Goal: Transaction & Acquisition: Purchase product/service

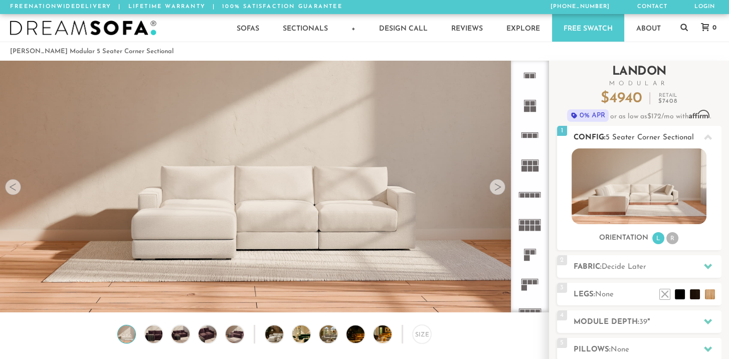
click at [671, 239] on li "R" at bounding box center [673, 238] width 12 height 12
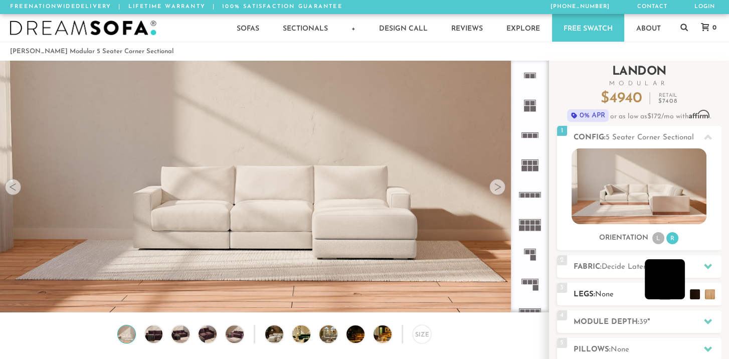
click at [682, 294] on li at bounding box center [665, 279] width 40 height 40
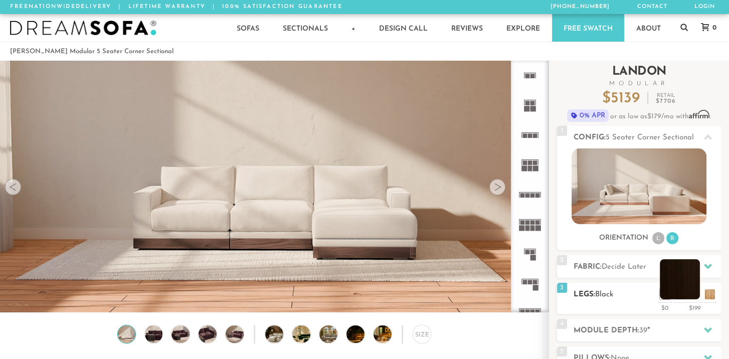
click at [699, 294] on li at bounding box center [680, 279] width 40 height 40
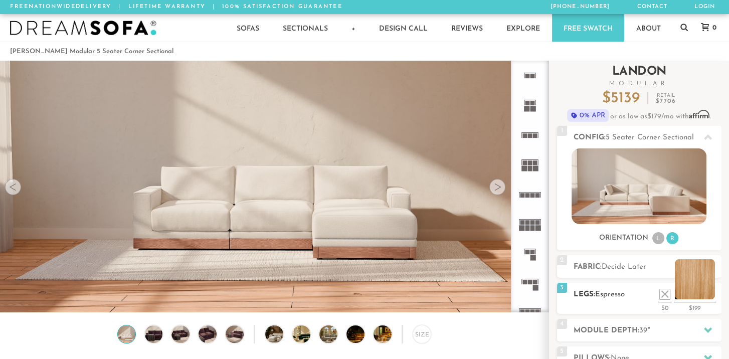
click at [708, 295] on li at bounding box center [695, 279] width 40 height 40
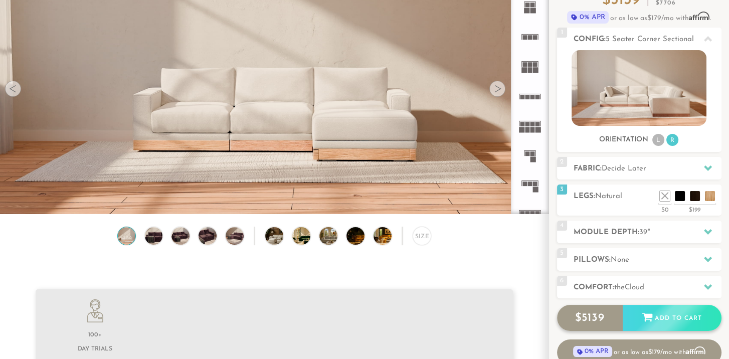
scroll to position [99, 0]
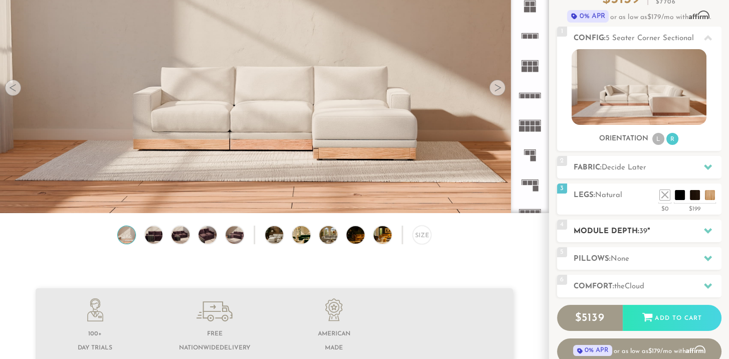
click at [641, 230] on span "39" at bounding box center [644, 232] width 8 height 8
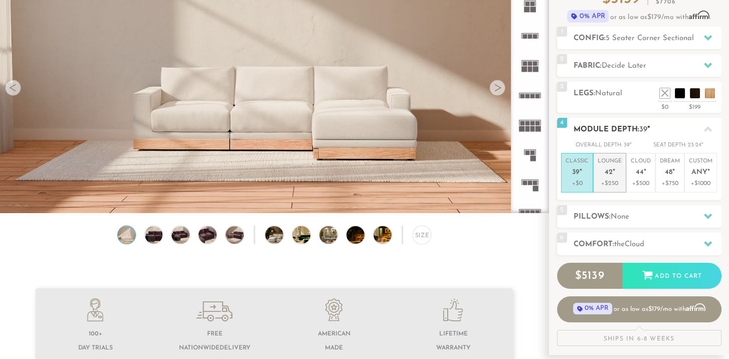
click at [614, 187] on p "+$250" at bounding box center [610, 183] width 24 height 9
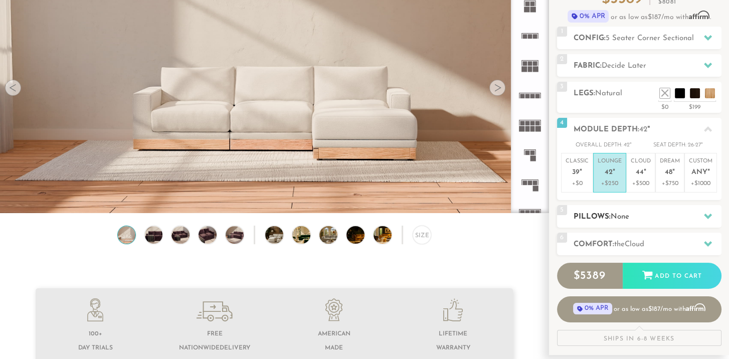
click at [659, 214] on h2 "Pillows: None" at bounding box center [648, 217] width 148 height 12
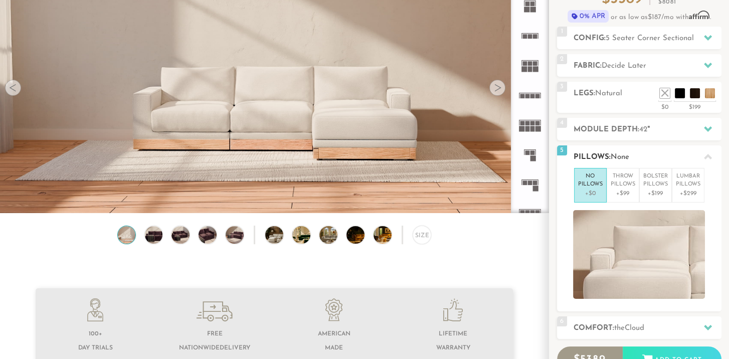
click at [568, 223] on div at bounding box center [639, 254] width 165 height 89
click at [709, 156] on icon at bounding box center [708, 157] width 8 height 6
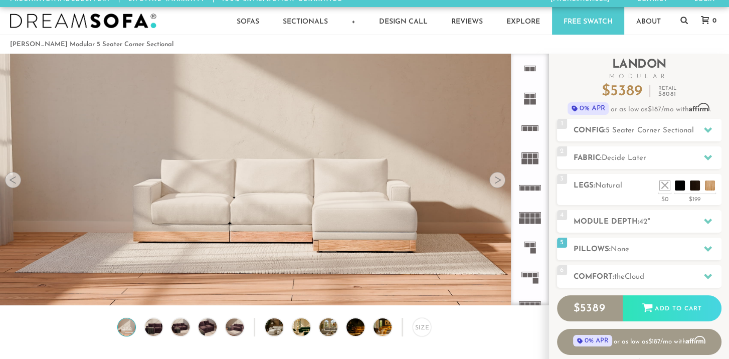
scroll to position [0, 0]
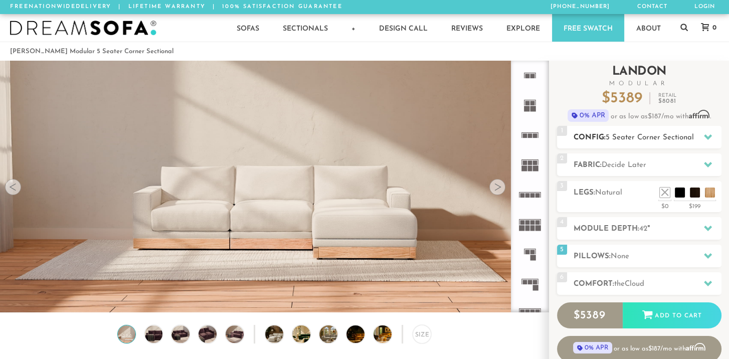
click at [694, 139] on span "5 Seater Corner Sectional" at bounding box center [650, 138] width 88 height 8
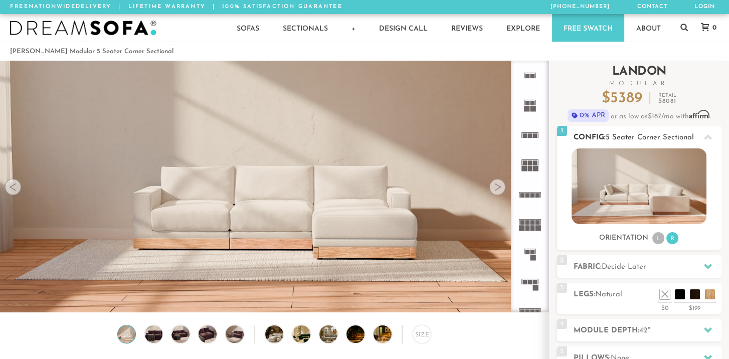
click at [656, 235] on li "L" at bounding box center [659, 238] width 12 height 12
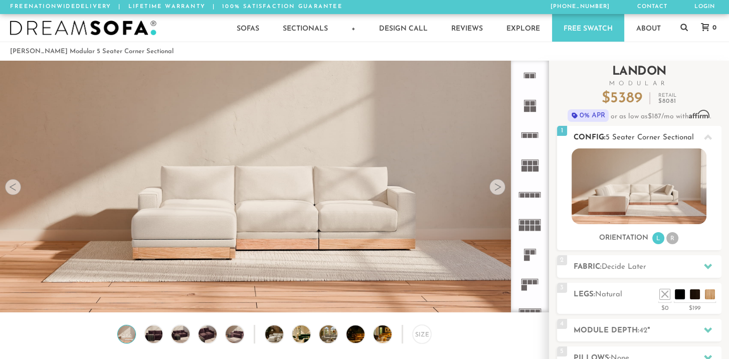
click at [672, 238] on li "R" at bounding box center [673, 238] width 12 height 12
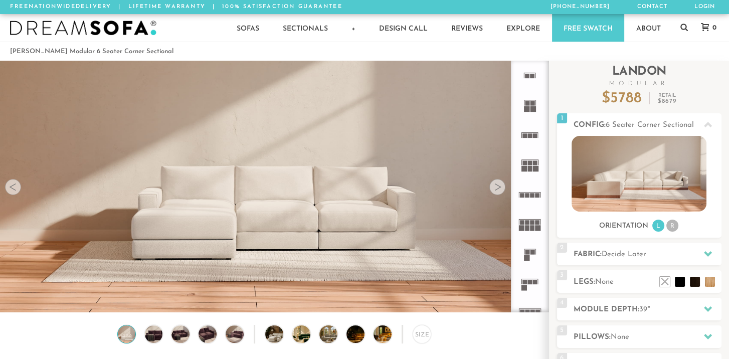
scroll to position [11047, 721]
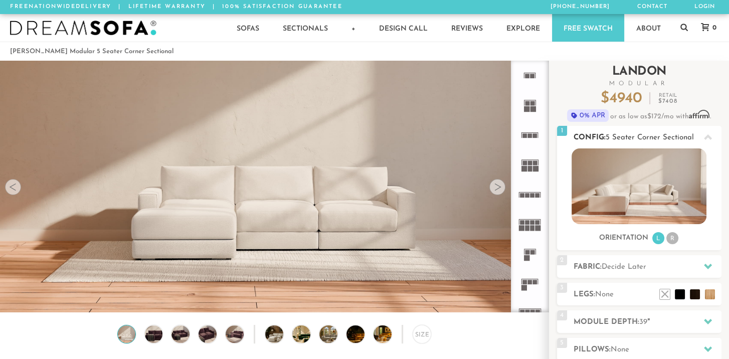
click at [671, 239] on li "R" at bounding box center [673, 238] width 12 height 12
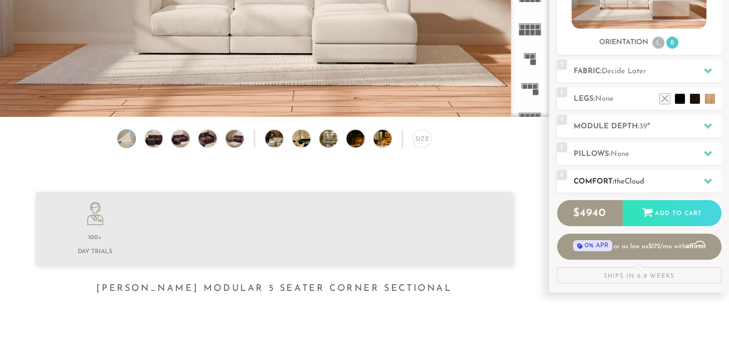
scroll to position [201, 0]
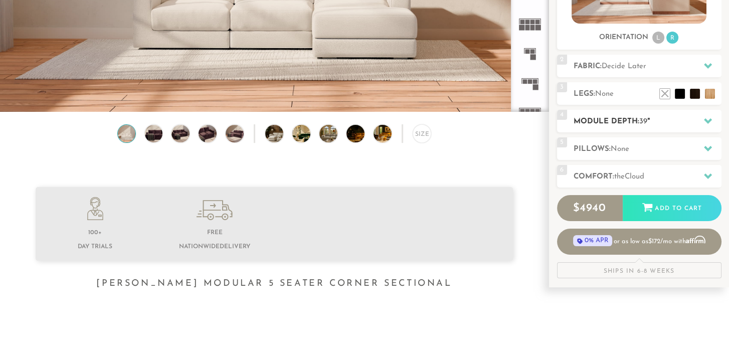
click at [643, 123] on span "39" at bounding box center [644, 122] width 8 height 8
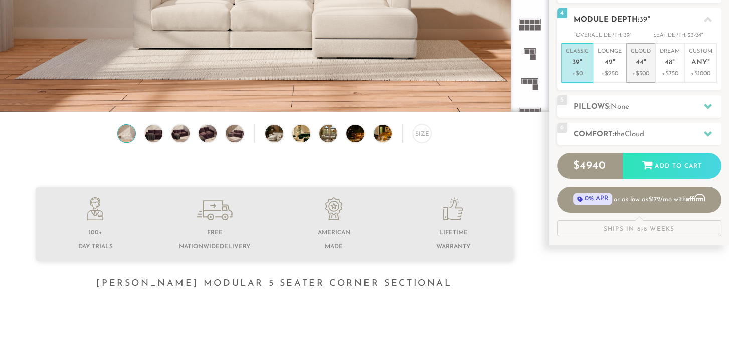
click at [641, 70] on p "+$500" at bounding box center [641, 73] width 20 height 9
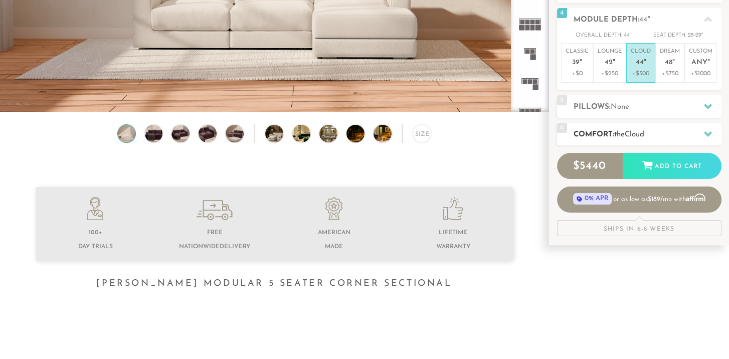
click at [666, 134] on h2 "Comfort: the Cloud" at bounding box center [648, 135] width 148 height 12
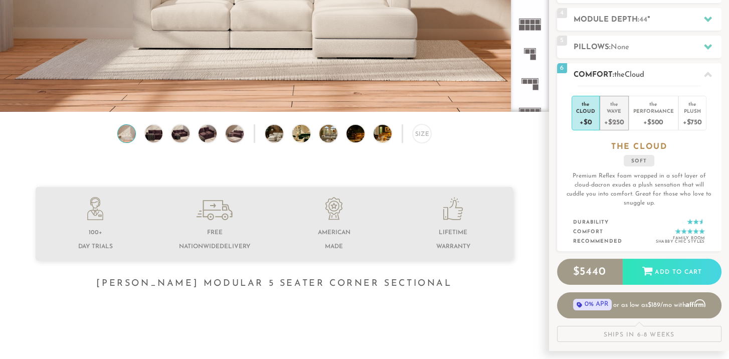
click at [609, 118] on div "+$250" at bounding box center [614, 121] width 20 height 15
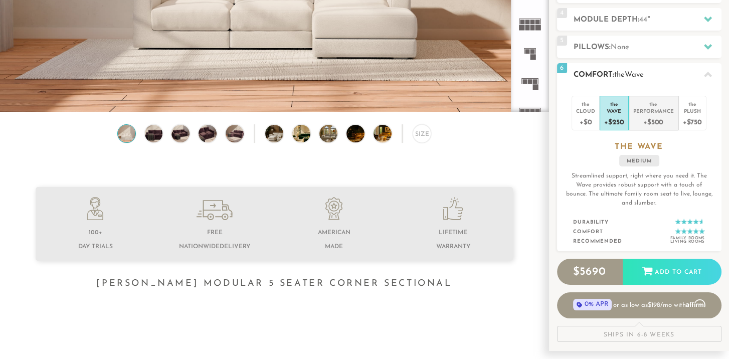
click at [653, 120] on div "+$500" at bounding box center [654, 121] width 41 height 15
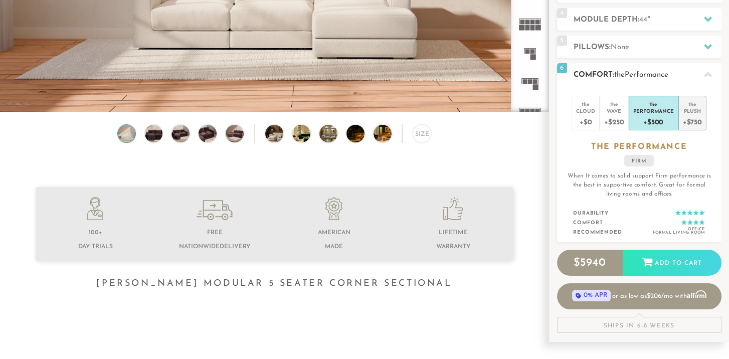
click at [693, 115] on div "+$750" at bounding box center [692, 121] width 19 height 15
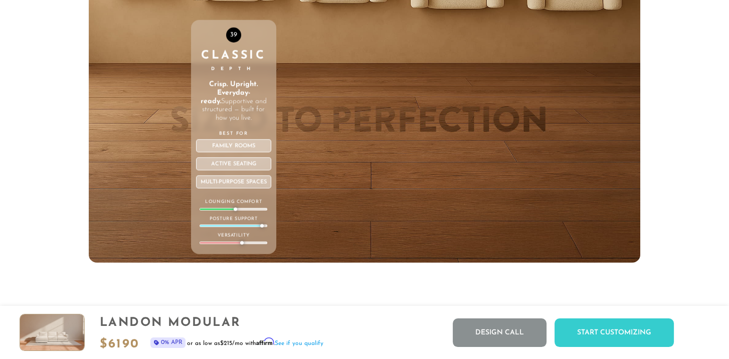
scroll to position [3506, 0]
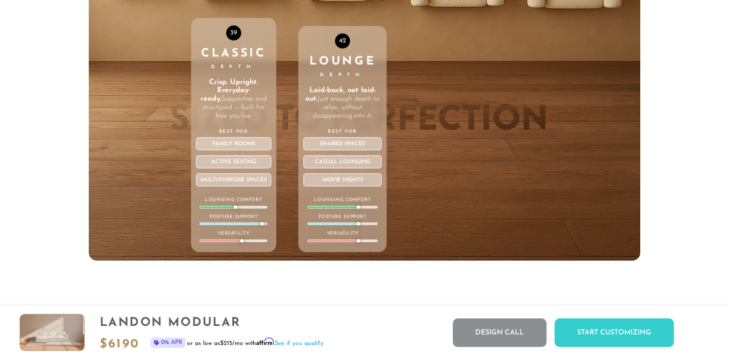
click at [349, 108] on p "Laid-back, not laid-out. Just enough depth to relax, without disappearing into …" at bounding box center [342, 104] width 78 height 34
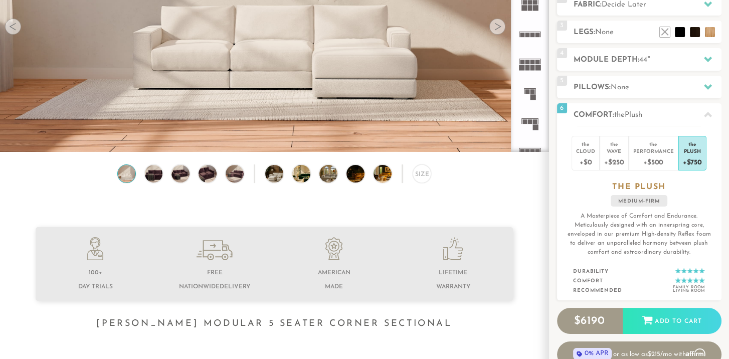
scroll to position [0, 0]
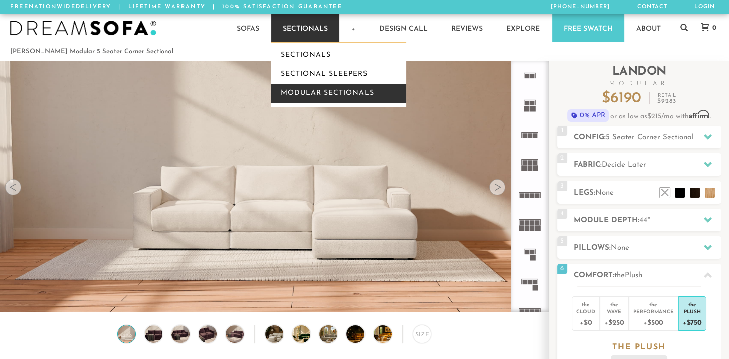
click at [324, 93] on link "Modular Sectionals" at bounding box center [338, 93] width 135 height 19
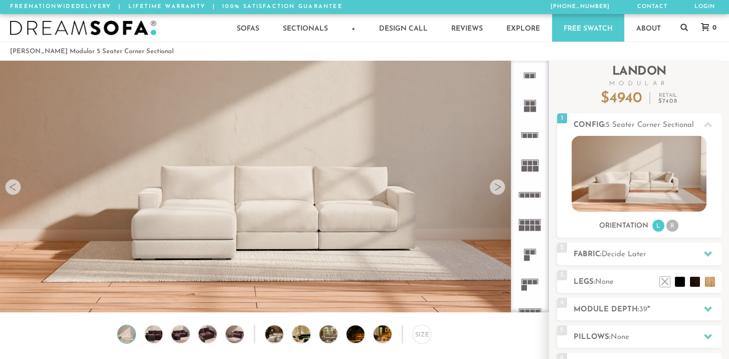
scroll to position [11047, 721]
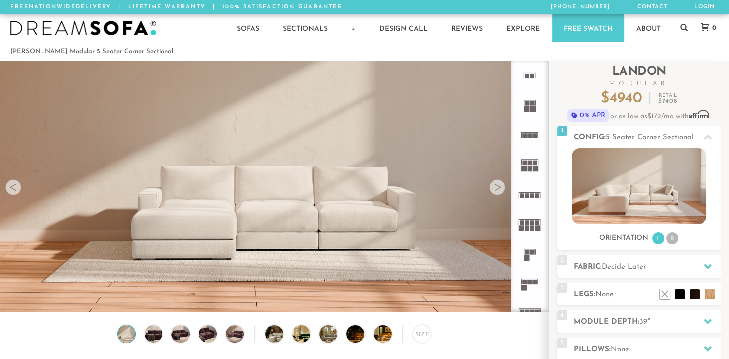
click at [14, 185] on div at bounding box center [13, 187] width 16 height 16
click at [13, 192] on div at bounding box center [13, 187] width 16 height 16
click at [497, 190] on div at bounding box center [498, 187] width 16 height 16
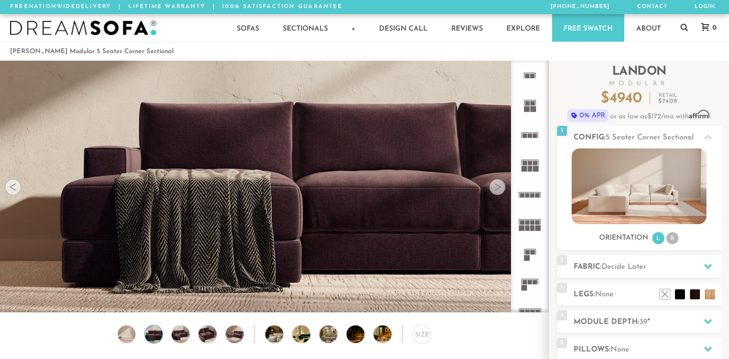
click at [497, 190] on div at bounding box center [498, 187] width 16 height 16
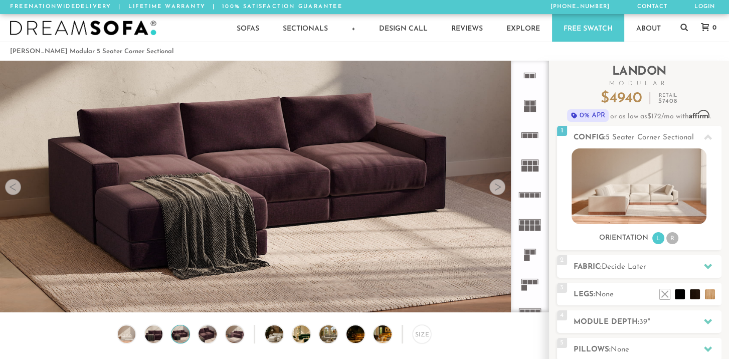
click at [497, 190] on div at bounding box center [498, 187] width 16 height 16
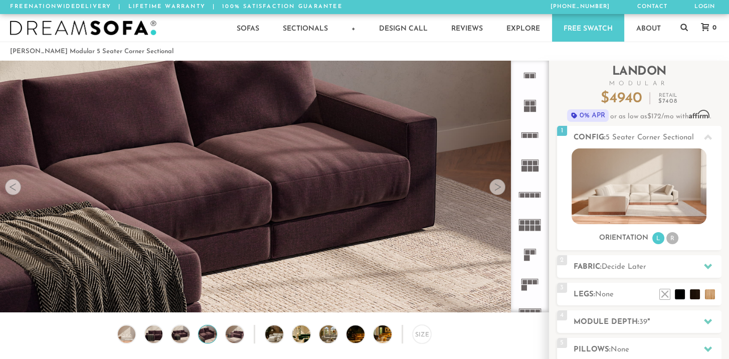
click at [497, 190] on div at bounding box center [498, 187] width 16 height 16
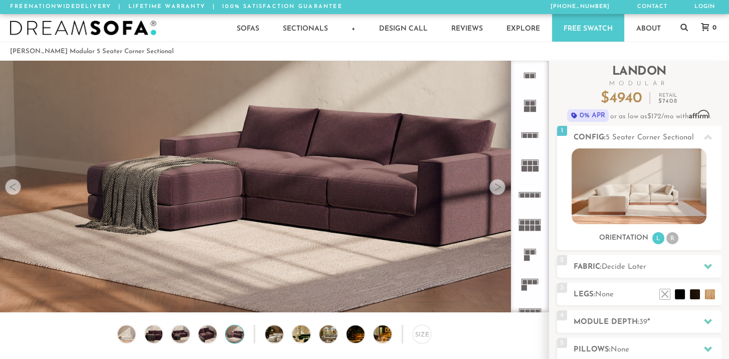
click at [497, 190] on div at bounding box center [498, 187] width 16 height 16
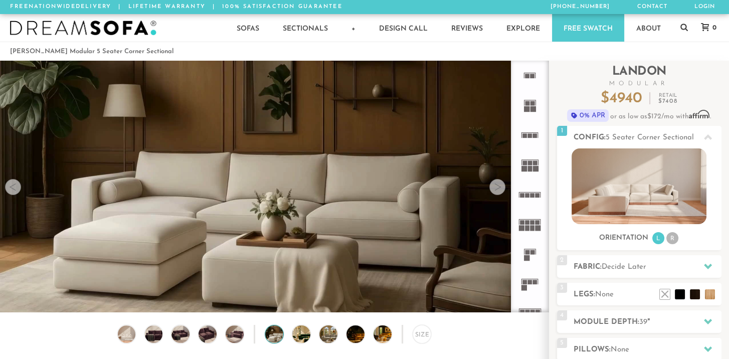
click at [521, 220] on rect at bounding box center [522, 222] width 5 height 5
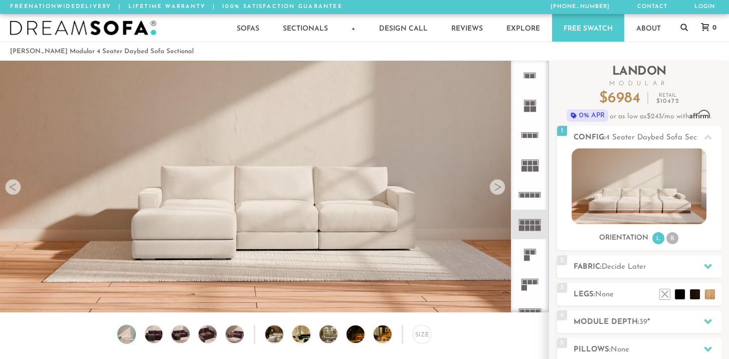
click at [527, 244] on icon at bounding box center [530, 254] width 30 height 30
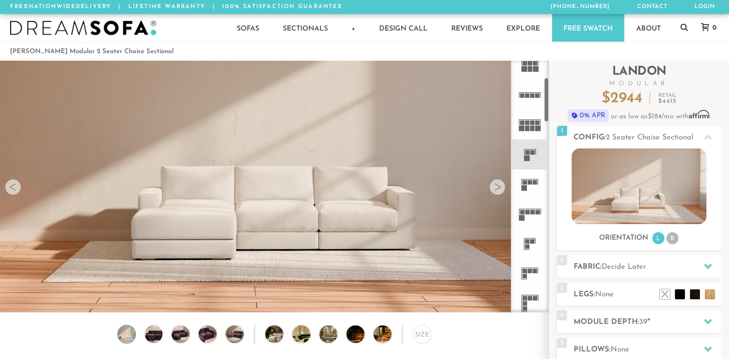
scroll to position [101, 0]
click at [536, 297] on rect at bounding box center [535, 297] width 5 height 5
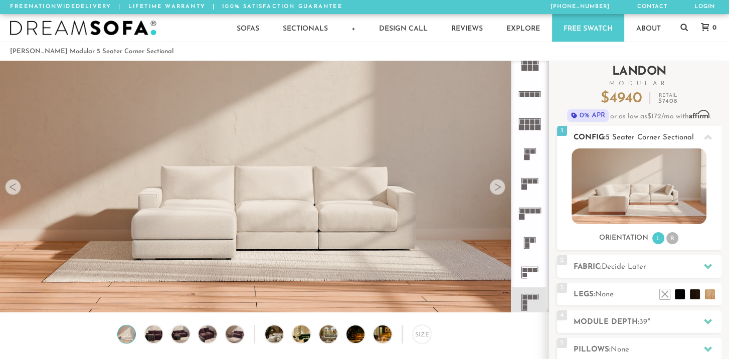
click at [675, 235] on li "R" at bounding box center [673, 238] width 12 height 12
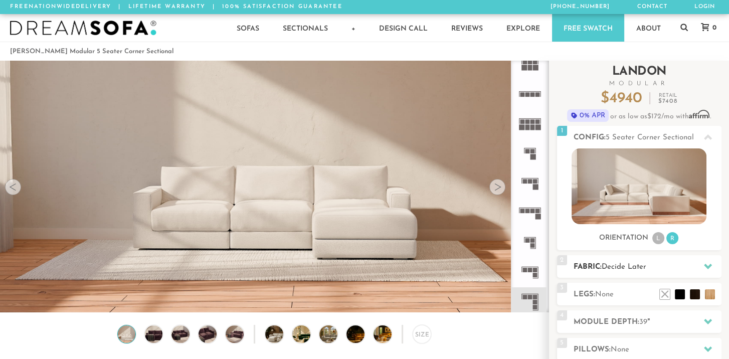
click at [650, 273] on h2 "Fabric: Decide Later" at bounding box center [648, 267] width 148 height 12
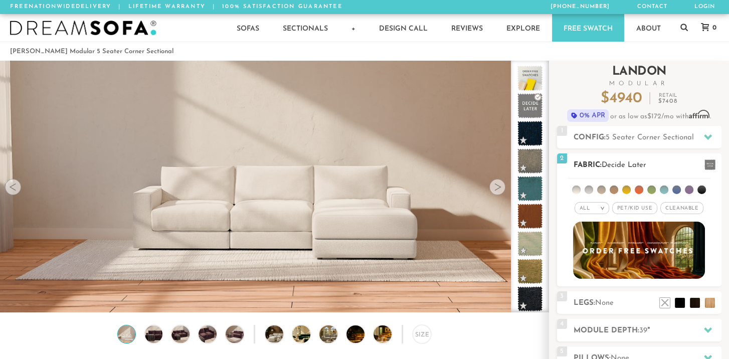
click at [621, 207] on span "Pet/Kid Use x" at bounding box center [634, 208] width 45 height 12
click at [600, 187] on li at bounding box center [601, 190] width 9 height 9
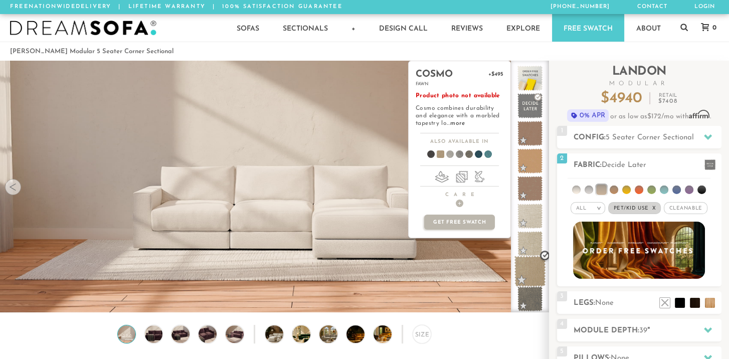
click at [535, 275] on span at bounding box center [531, 272] width 32 height 32
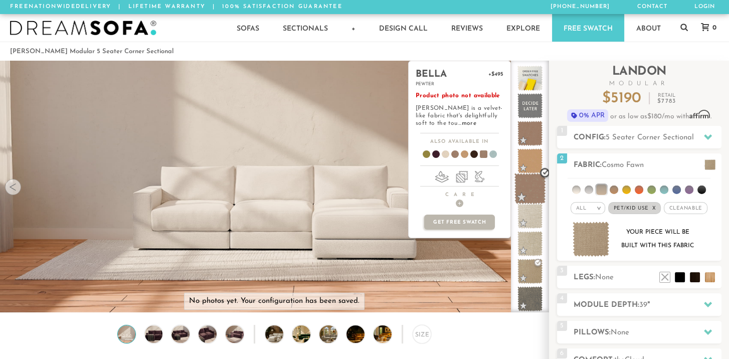
click at [520, 190] on span at bounding box center [531, 189] width 32 height 32
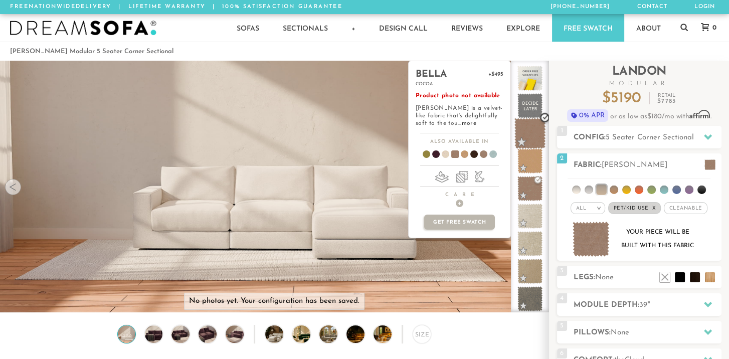
click at [533, 128] on span at bounding box center [531, 134] width 32 height 32
click at [530, 153] on span at bounding box center [531, 161] width 32 height 32
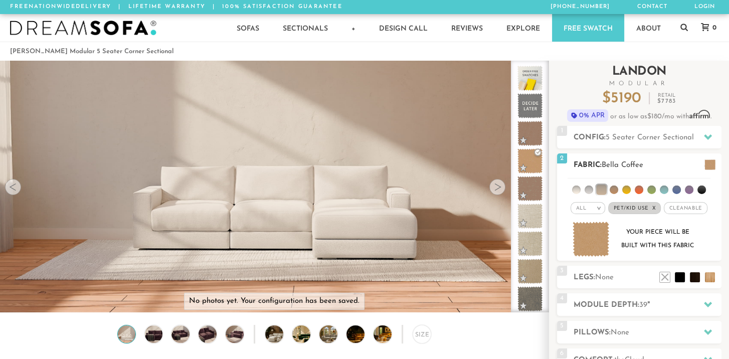
click at [586, 190] on li at bounding box center [589, 190] width 9 height 9
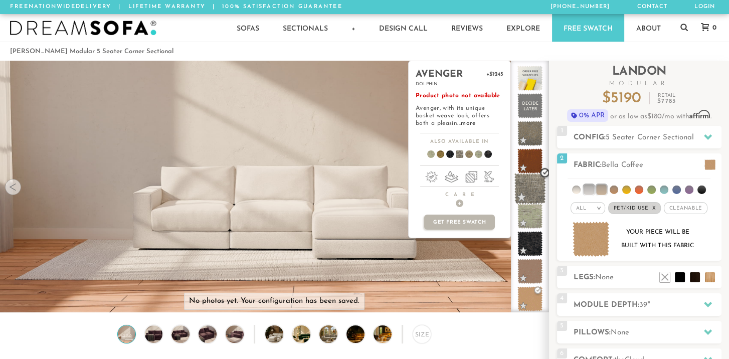
click at [526, 190] on span at bounding box center [531, 189] width 32 height 32
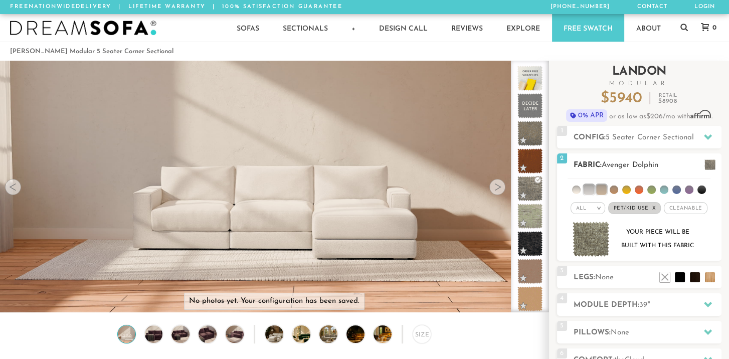
click at [698, 192] on li at bounding box center [702, 190] width 9 height 9
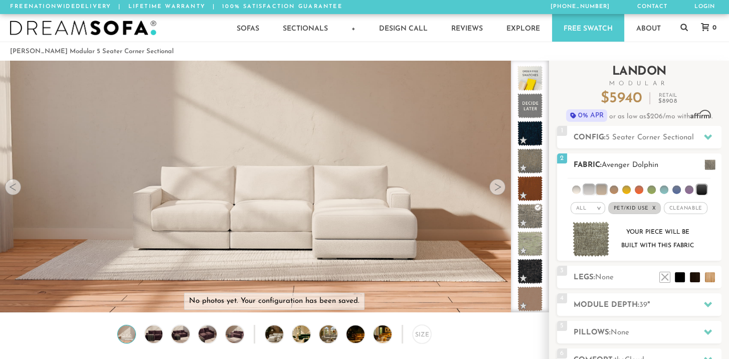
click at [586, 204] on div "All >" at bounding box center [588, 208] width 35 height 12
click at [590, 234] on li "Tier" at bounding box center [588, 235] width 35 height 14
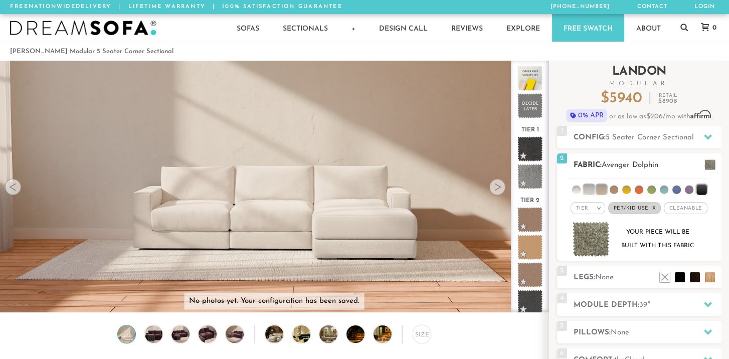
click at [614, 189] on li at bounding box center [614, 190] width 9 height 9
click at [627, 186] on li at bounding box center [626, 190] width 9 height 9
click at [651, 190] on li at bounding box center [652, 190] width 9 height 9
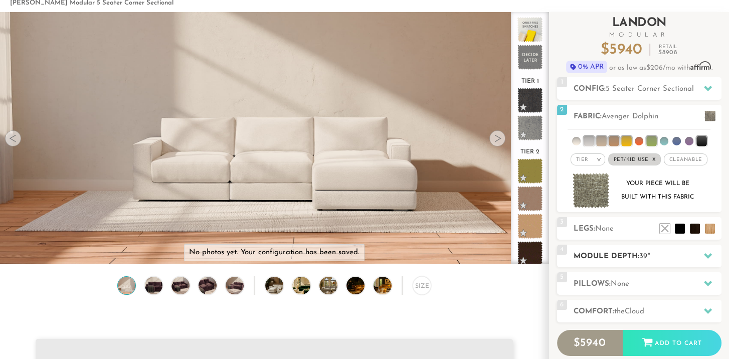
scroll to position [50, 0]
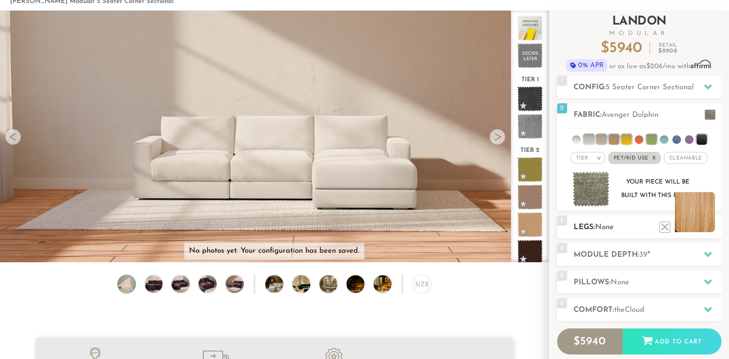
click at [713, 227] on li at bounding box center [695, 212] width 40 height 40
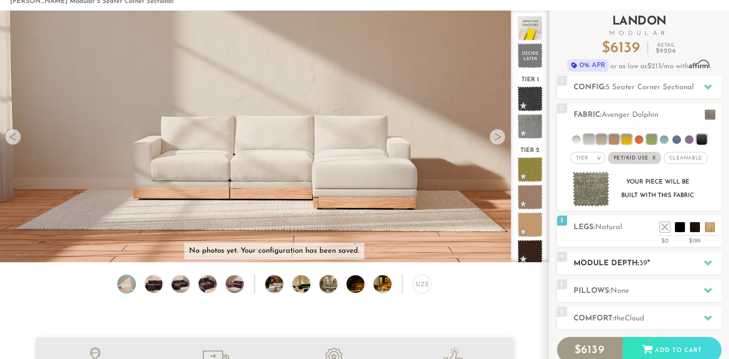
click at [673, 261] on h2 "Module Depth: 39 "" at bounding box center [648, 264] width 148 height 12
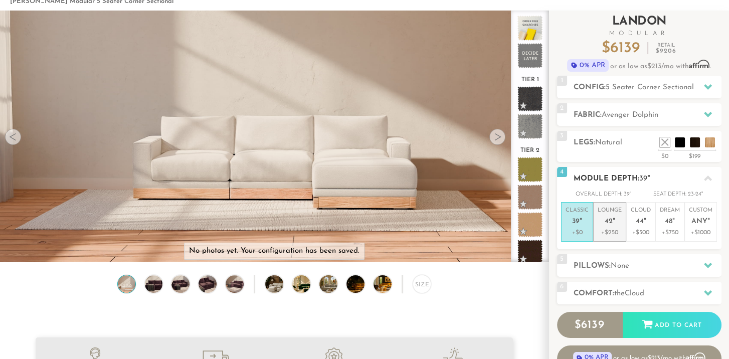
click at [616, 231] on p "+$250" at bounding box center [610, 232] width 24 height 9
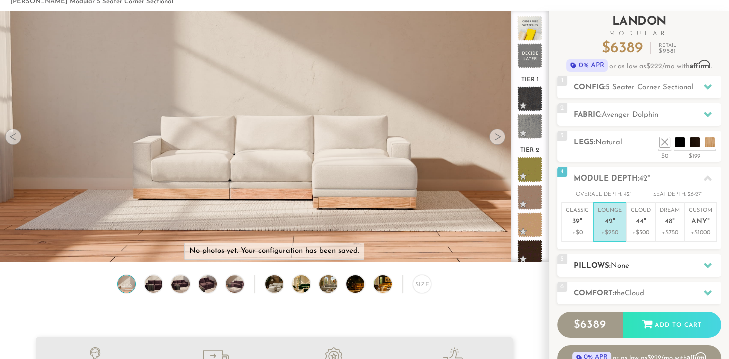
click at [647, 264] on h2 "Pillows: None" at bounding box center [648, 266] width 148 height 12
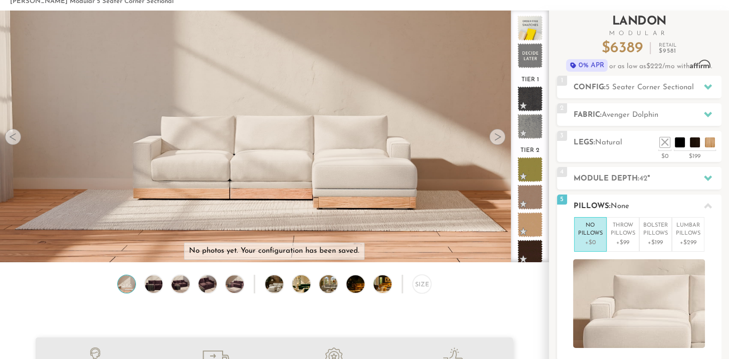
click at [601, 241] on p "+$0" at bounding box center [590, 242] width 25 height 9
click at [585, 230] on p "No Pillows" at bounding box center [590, 230] width 25 height 17
click at [708, 202] on icon at bounding box center [708, 206] width 8 height 8
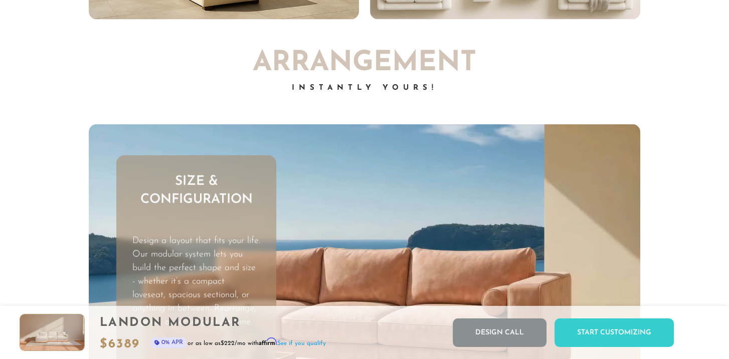
scroll to position [2744, 0]
